Goal: Navigation & Orientation: Find specific page/section

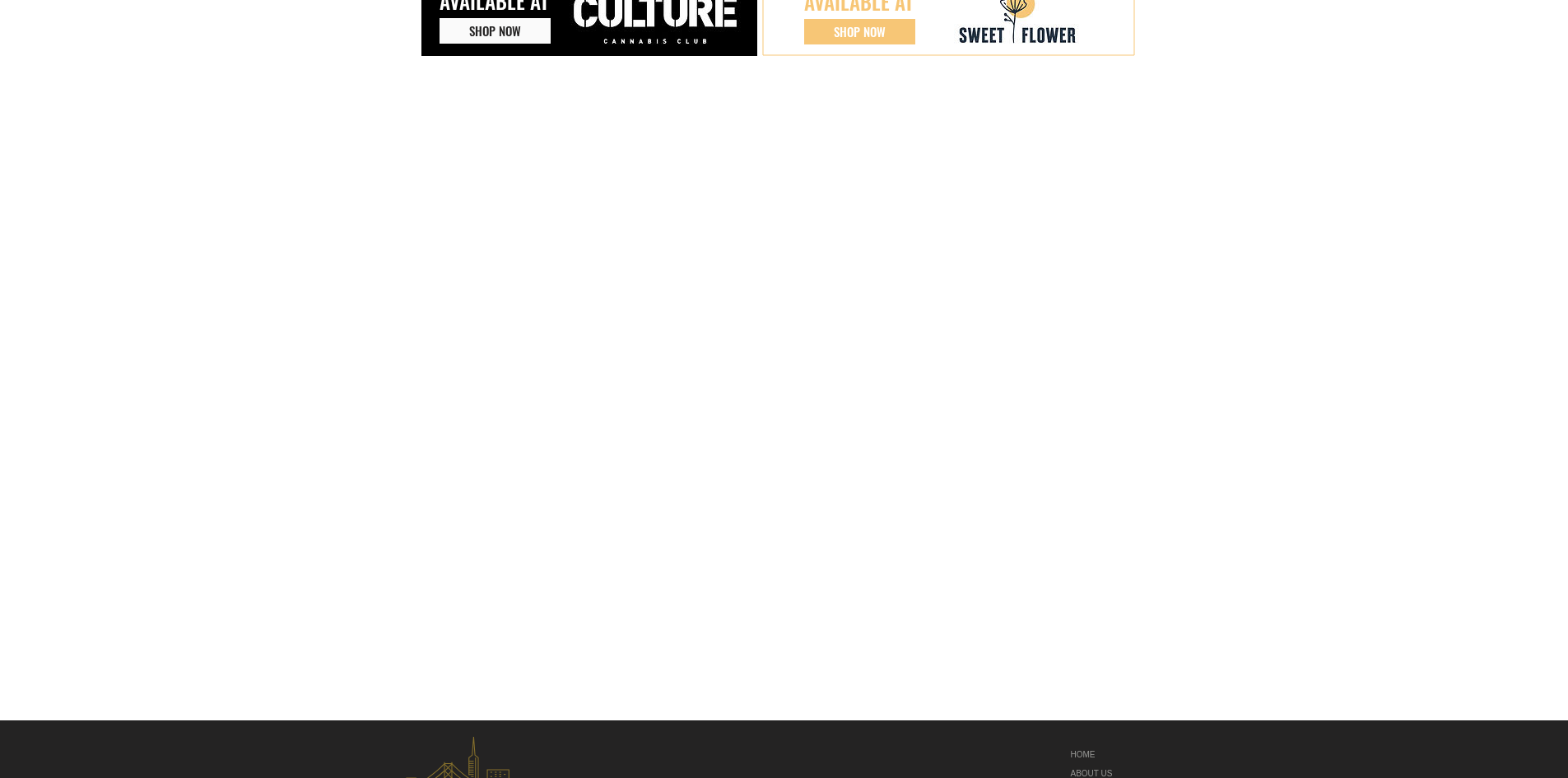
scroll to position [464, 0]
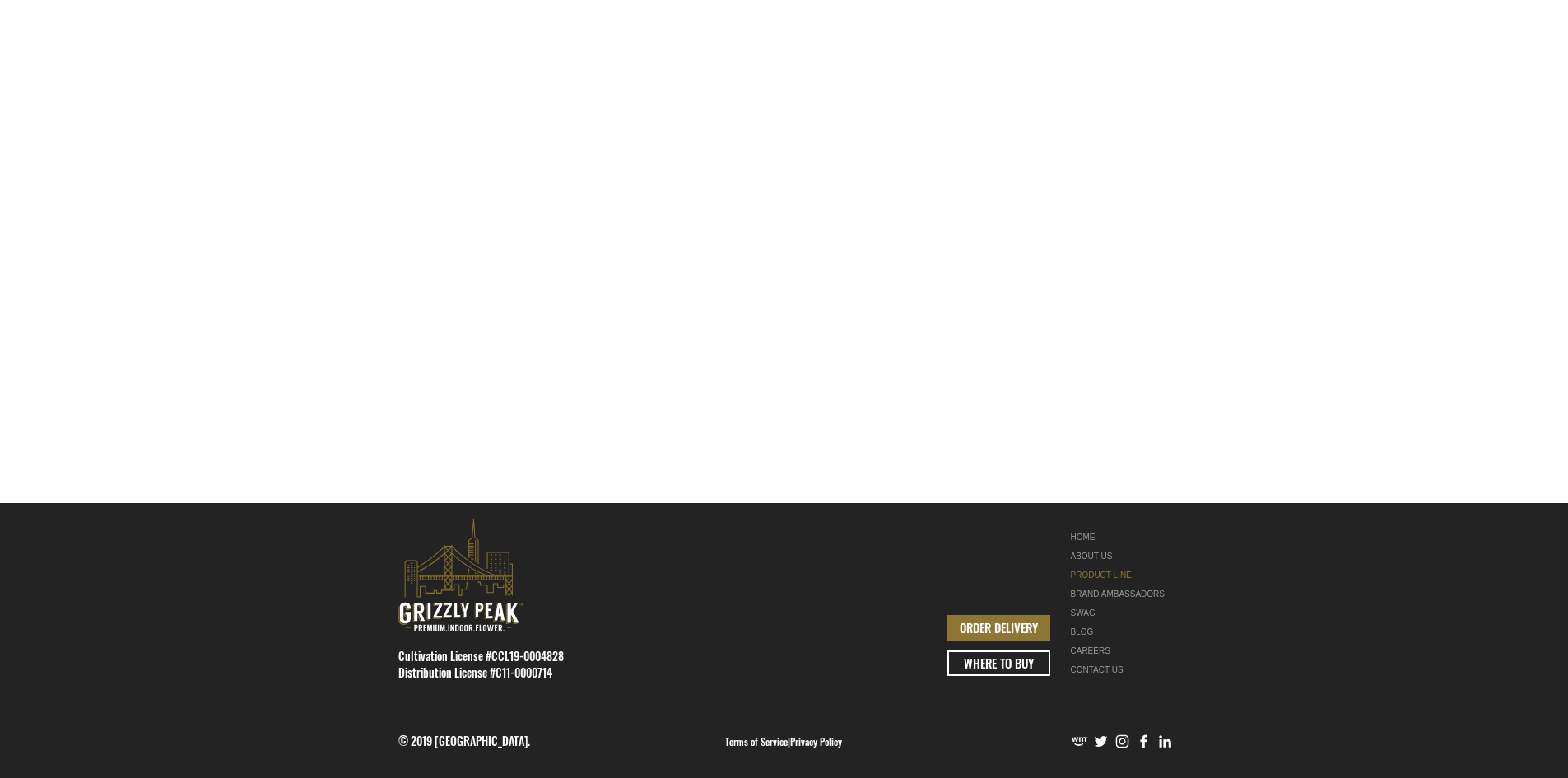
click at [1110, 573] on link "PRODUCT LINE" at bounding box center [1122, 575] width 104 height 19
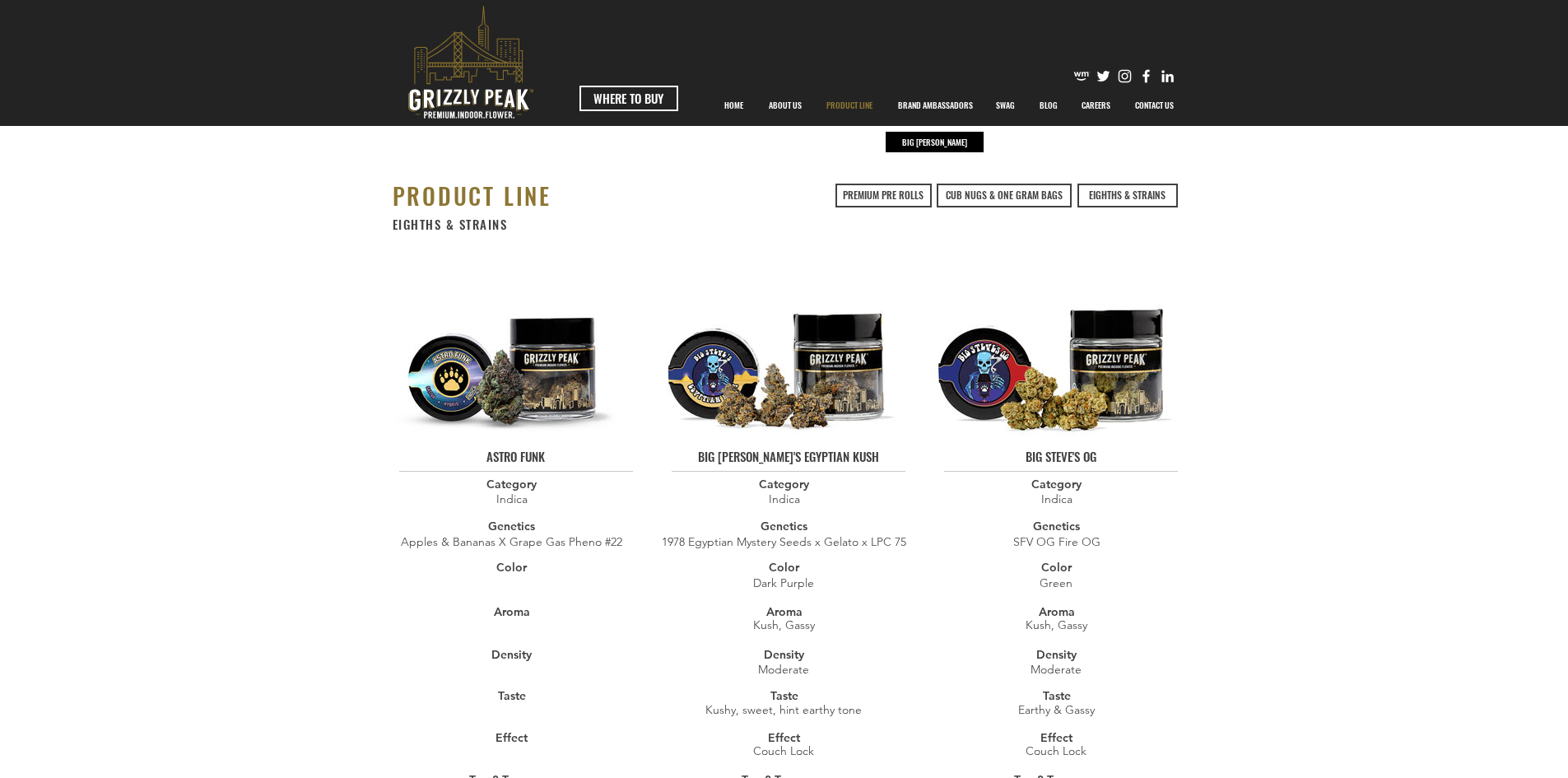
click at [945, 99] on p "BRAND AMBASSADORS" at bounding box center [935, 105] width 91 height 41
click at [941, 142] on p "BIG [PERSON_NAME]" at bounding box center [934, 142] width 73 height 21
click at [625, 89] on span "WHERE TO BUY" at bounding box center [628, 97] width 70 height 17
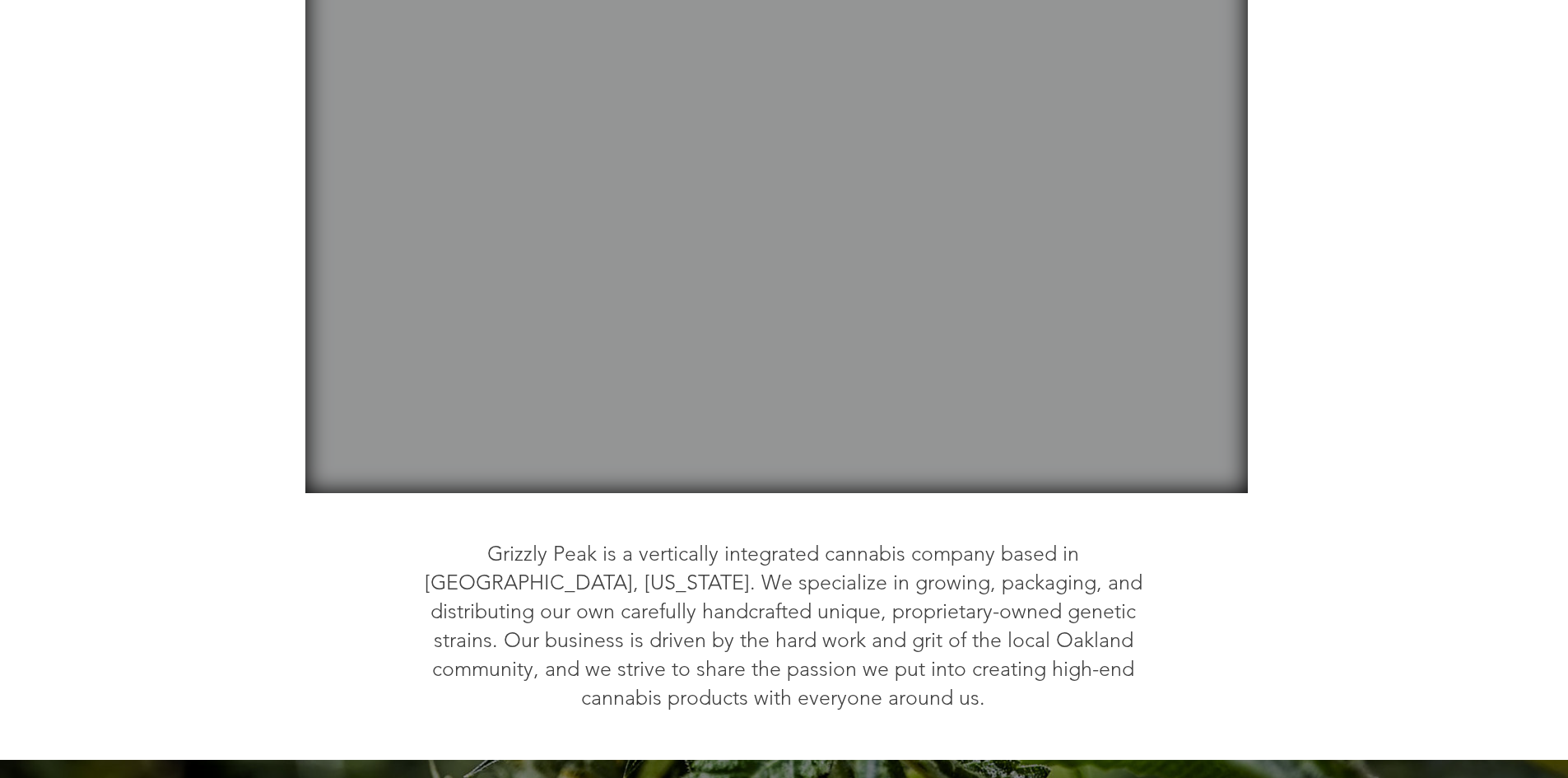
scroll to position [161, 0]
